Goal: Task Accomplishment & Management: Use online tool/utility

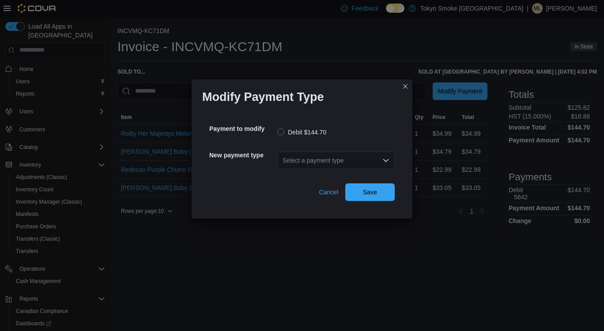
click at [337, 166] on div "Select a payment type" at bounding box center [335, 161] width 117 height 18
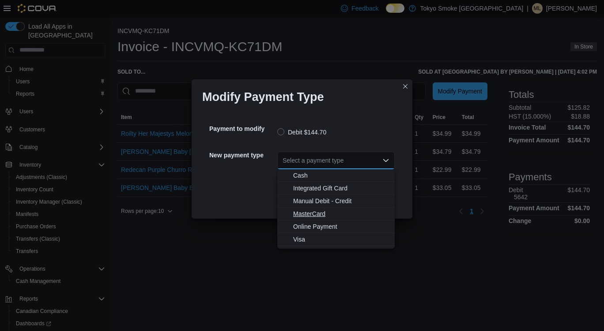
click at [321, 211] on span "MasterCard" at bounding box center [341, 214] width 96 height 9
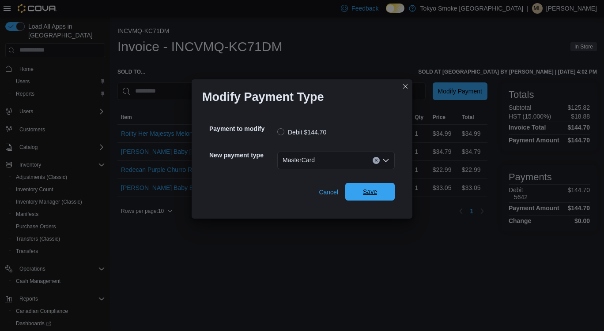
click at [378, 190] on span "Save" at bounding box center [369, 192] width 39 height 18
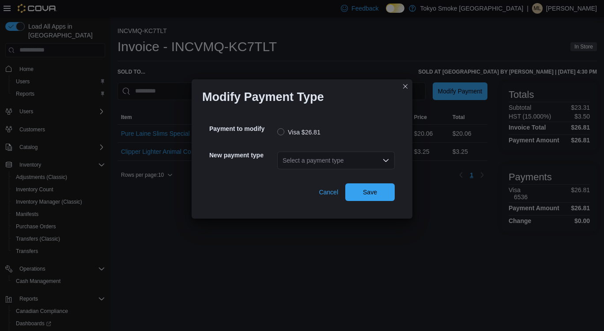
click at [351, 154] on div "Select a payment type" at bounding box center [335, 161] width 117 height 18
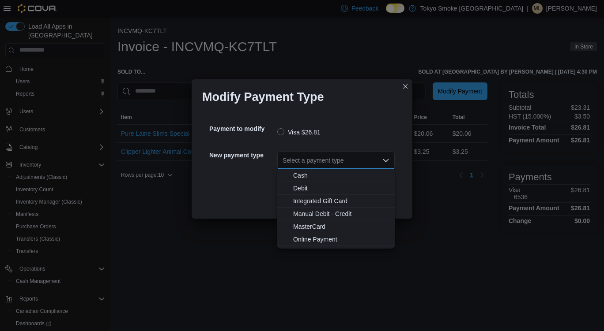
click at [295, 186] on span "Debit" at bounding box center [341, 188] width 96 height 9
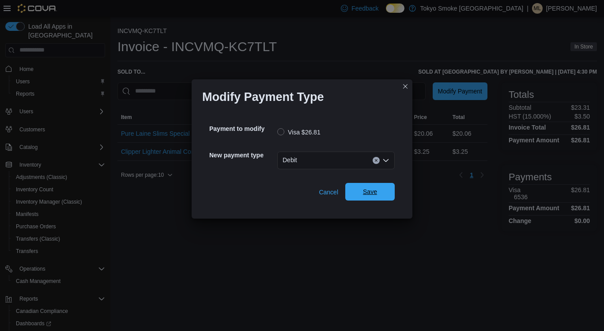
click at [368, 188] on span "Save" at bounding box center [369, 192] width 39 height 18
click at [346, 162] on div "Select a payment type" at bounding box center [335, 161] width 117 height 18
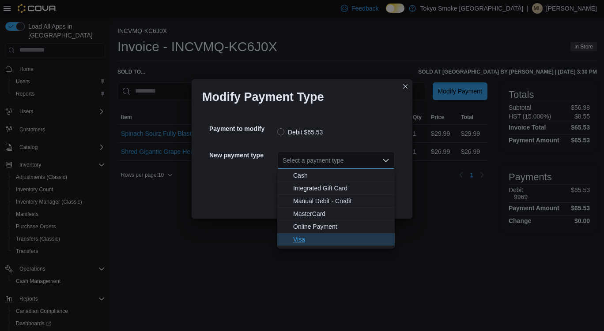
click at [300, 244] on button "Visa" at bounding box center [335, 239] width 117 height 13
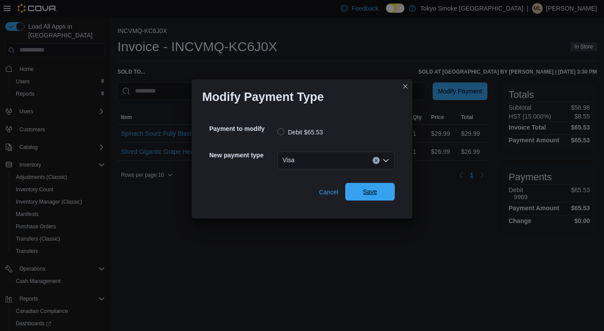
click at [371, 193] on span "Save" at bounding box center [370, 192] width 14 height 9
click at [362, 168] on div "Select a payment type" at bounding box center [335, 161] width 117 height 18
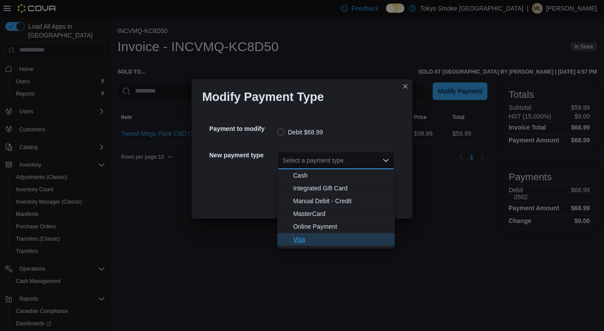
click at [296, 241] on span "Visa" at bounding box center [341, 239] width 96 height 9
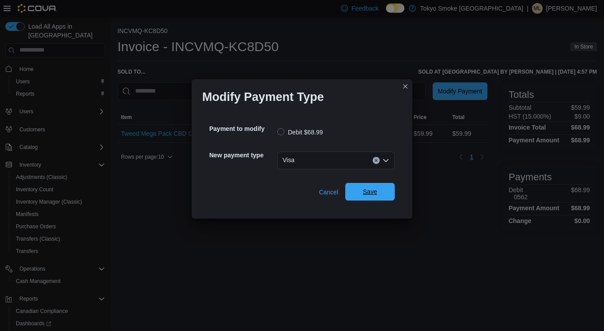
click at [378, 197] on span "Save" at bounding box center [369, 192] width 39 height 18
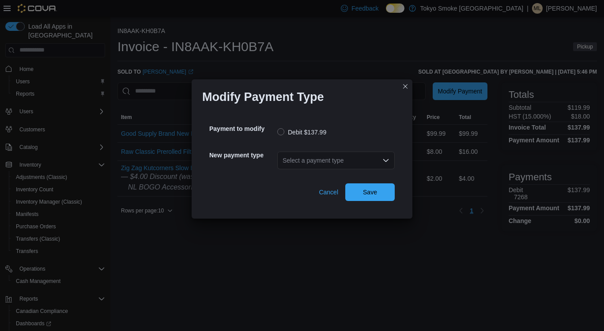
click at [308, 159] on div "Select a payment type" at bounding box center [335, 161] width 117 height 18
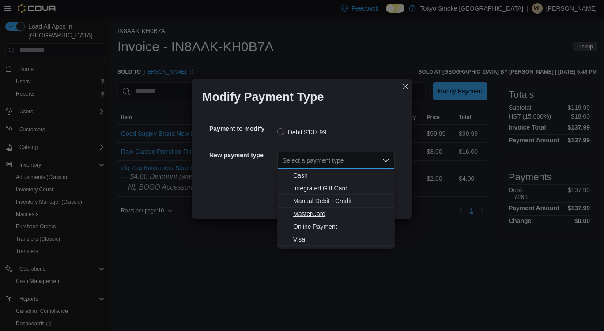
click at [314, 215] on span "MasterCard" at bounding box center [341, 214] width 96 height 9
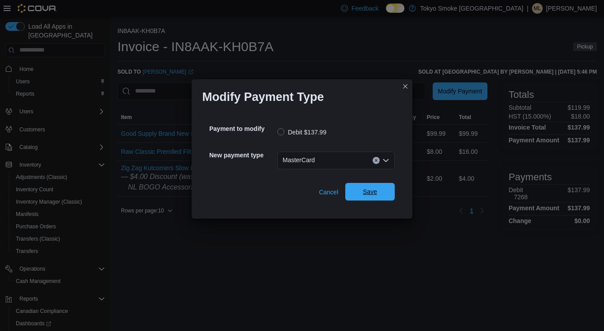
click at [374, 195] on span "Save" at bounding box center [370, 192] width 14 height 9
